Goal: Navigation & Orientation: Find specific page/section

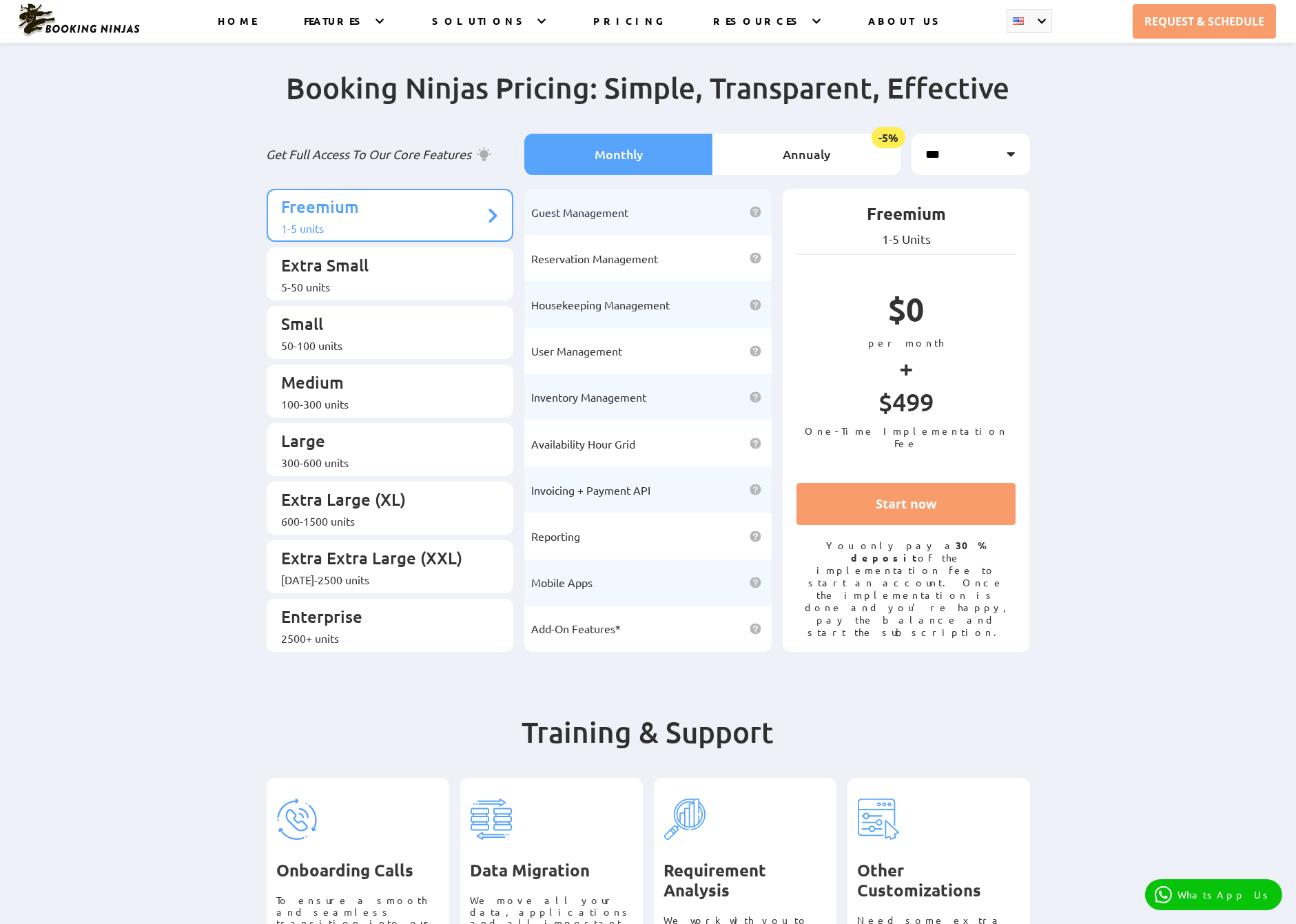
scroll to position [1922, 0]
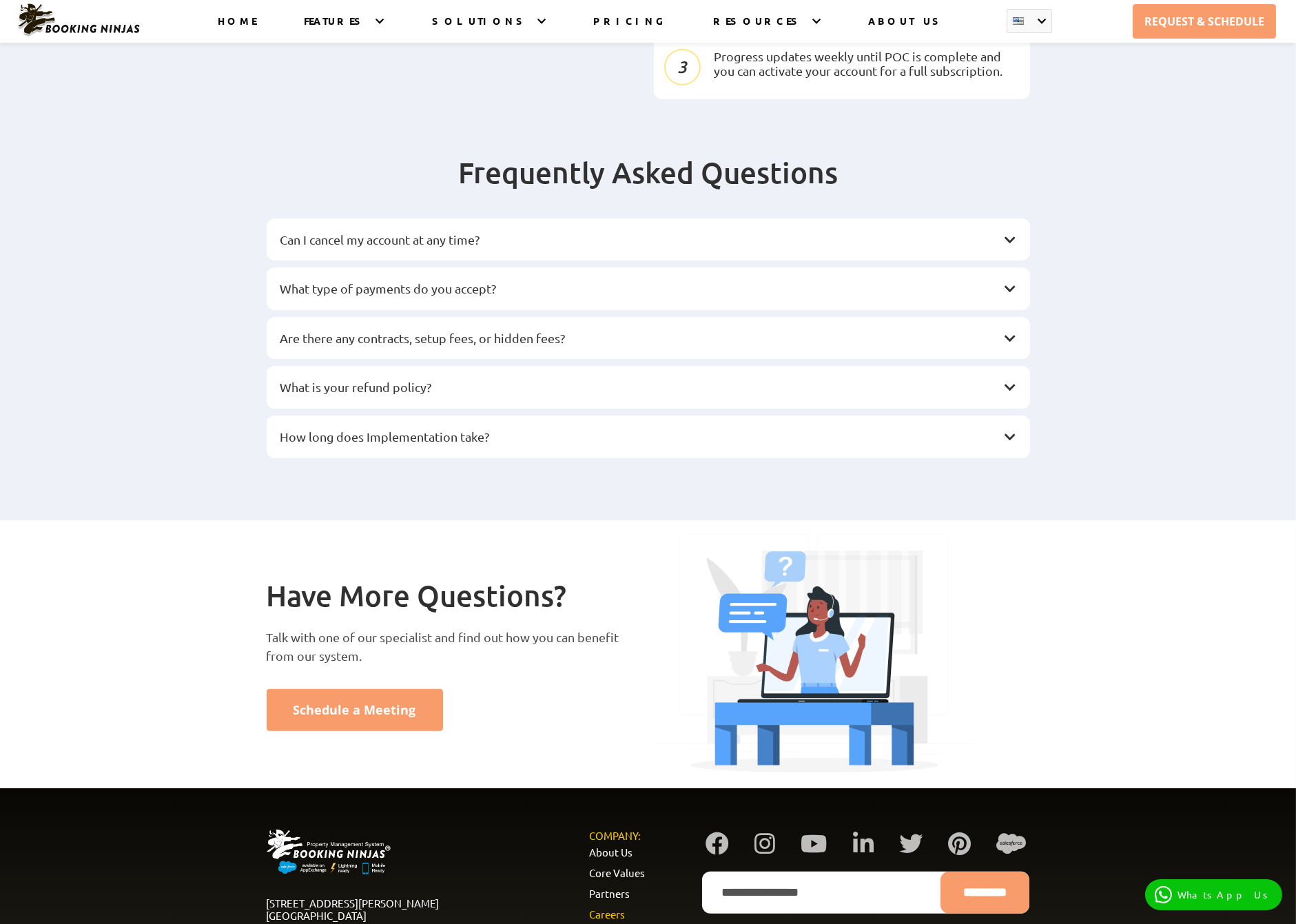
click at [612, 907] on link "Careers" at bounding box center [607, 914] width 36 height 13
